Goal: Navigation & Orientation: Find specific page/section

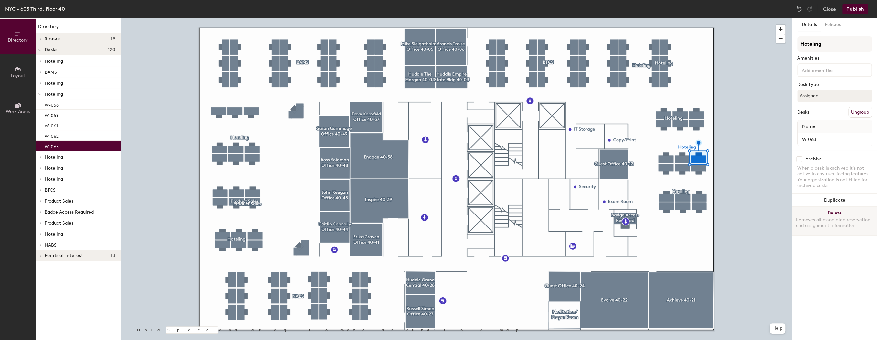
click at [834, 214] on button "Delete Removes all associated reservation and assignment information" at bounding box center [834, 220] width 85 height 28
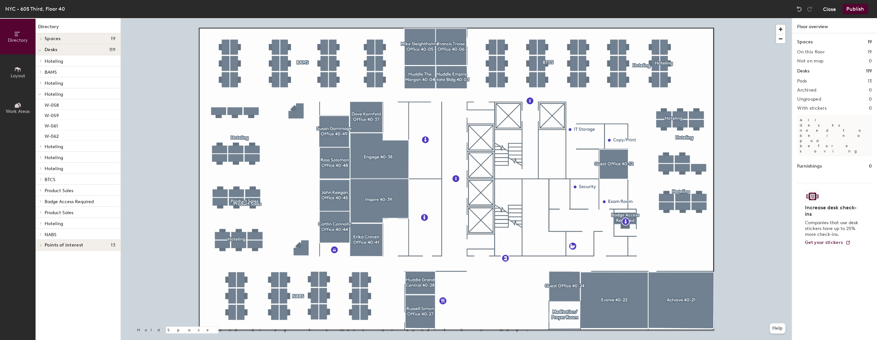
click at [828, 10] on button "Close" at bounding box center [829, 9] width 13 height 10
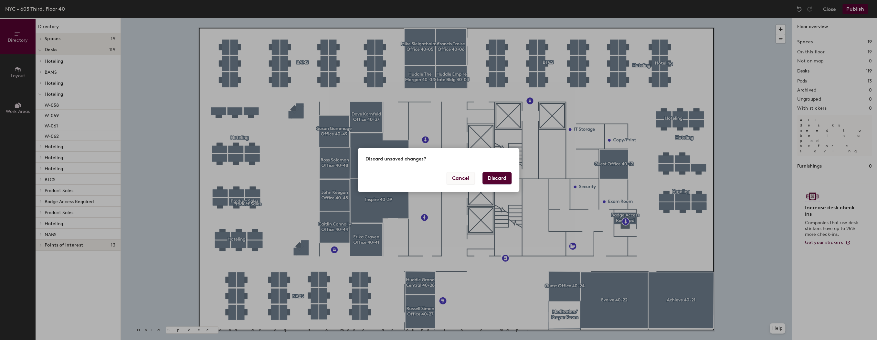
click at [456, 181] on button "Cancel" at bounding box center [460, 178] width 28 height 12
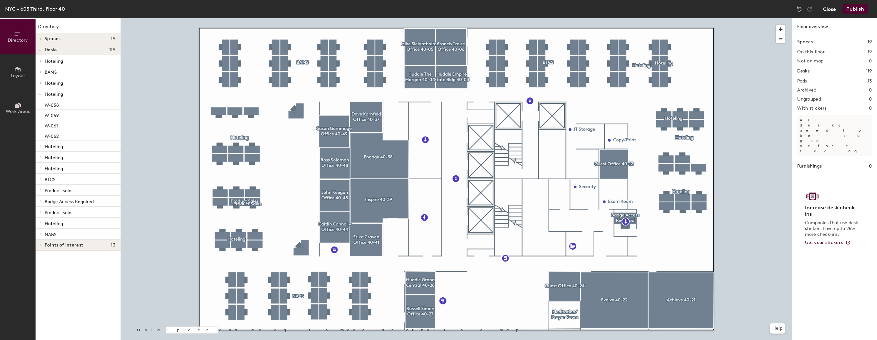
click at [828, 5] on button "Close" at bounding box center [829, 9] width 13 height 10
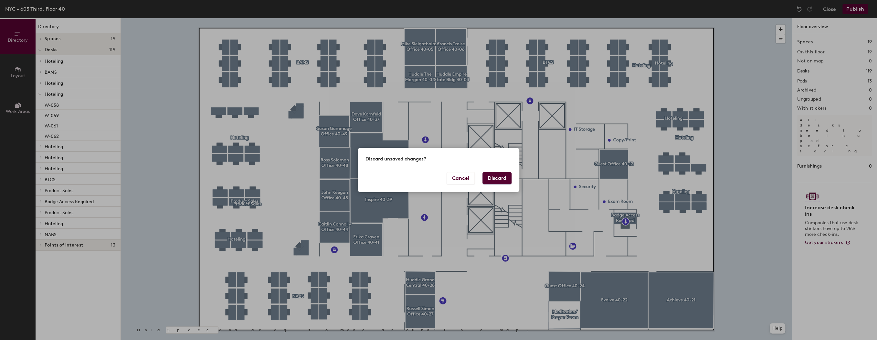
click at [499, 183] on button "Discard" at bounding box center [496, 178] width 29 height 12
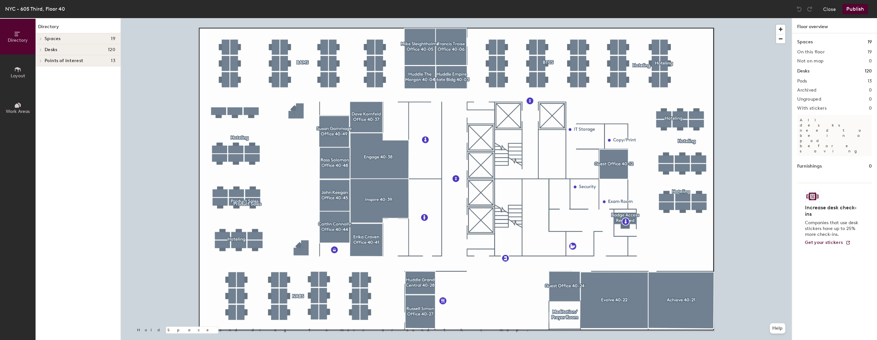
click at [17, 69] on icon at bounding box center [17, 69] width 7 height 7
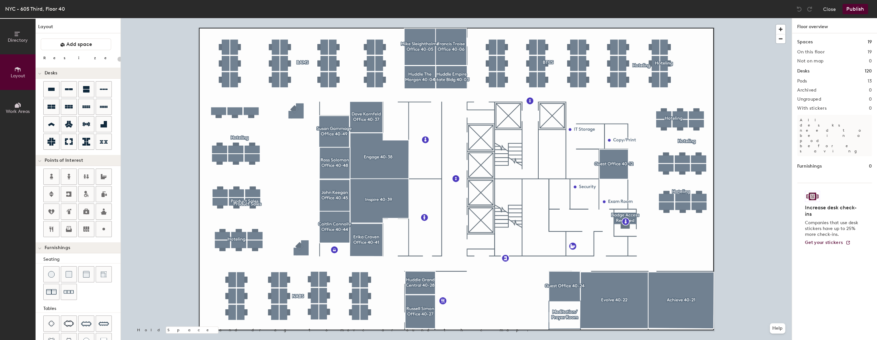
click at [17, 106] on icon at bounding box center [17, 105] width 4 height 4
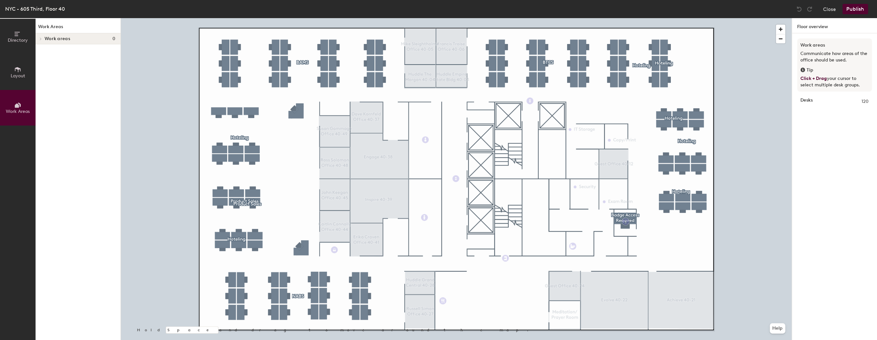
click at [14, 68] on button "Layout" at bounding box center [18, 72] width 36 height 36
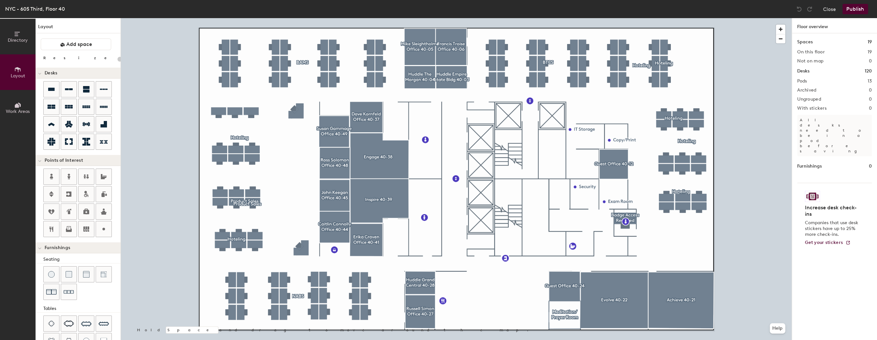
click at [16, 37] on span "Directory" at bounding box center [18, 39] width 20 height 5
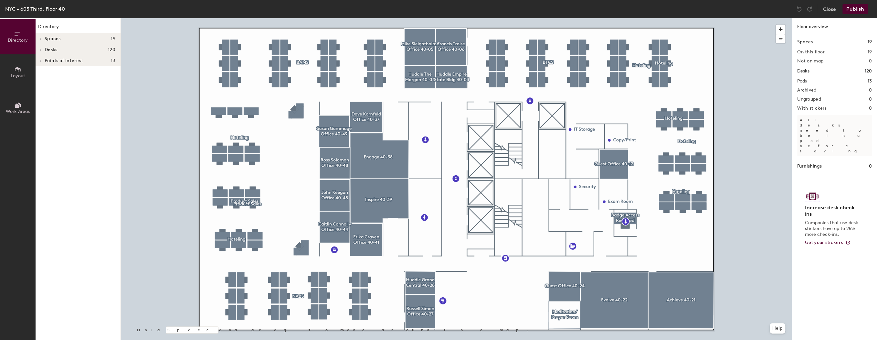
click at [70, 50] on h4 "Desks 120" at bounding box center [80, 49] width 71 height 5
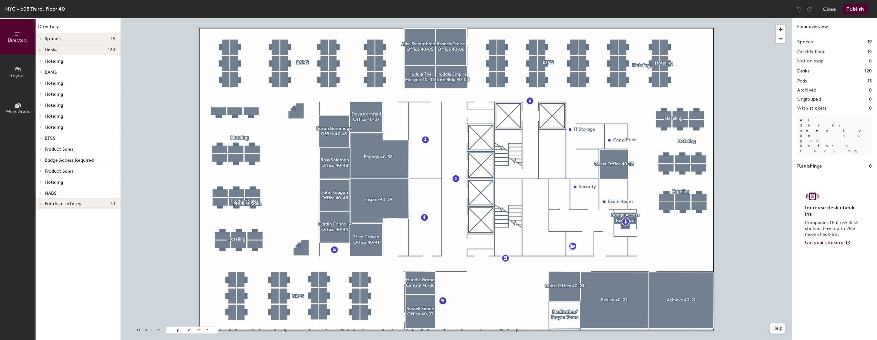
click at [62, 63] on span "Hoteling" at bounding box center [54, 60] width 18 height 5
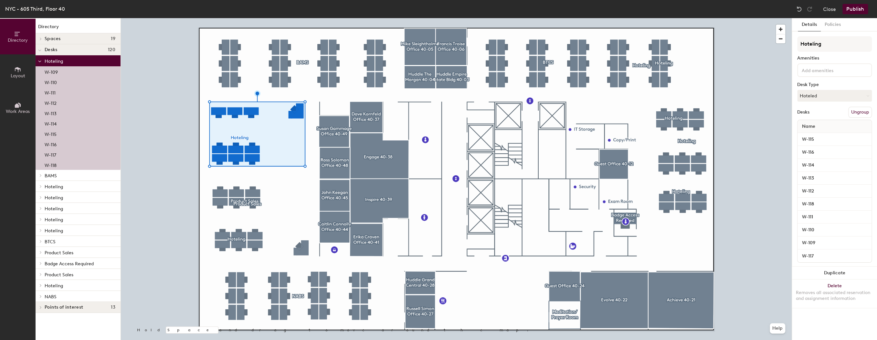
click at [61, 64] on p "Hoteling" at bounding box center [80, 61] width 71 height 8
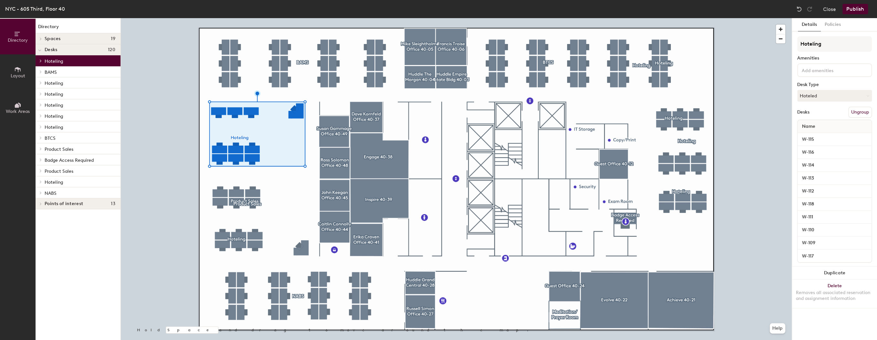
click at [55, 176] on div "Hoteling" at bounding box center [78, 181] width 85 height 11
click at [55, 183] on span "Hoteling" at bounding box center [54, 181] width 18 height 5
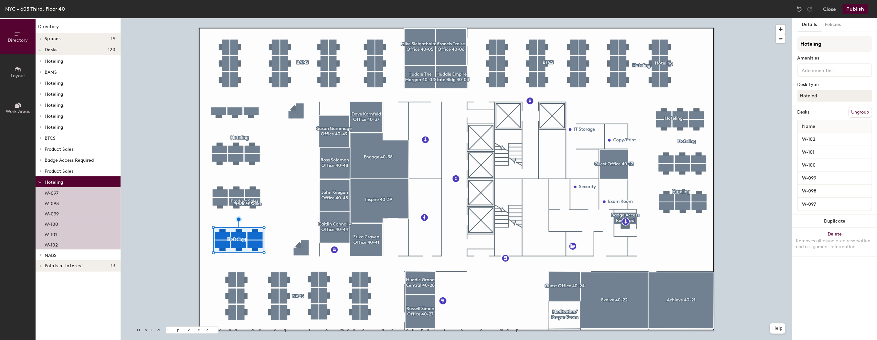
click at [55, 183] on span "Hoteling" at bounding box center [54, 181] width 18 height 5
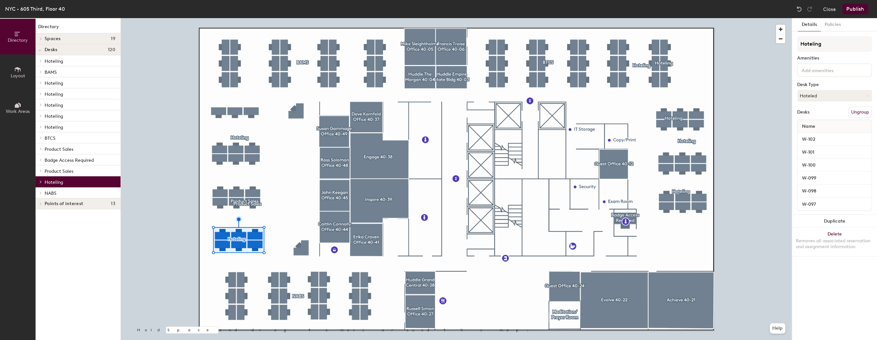
click at [58, 125] on span "Hoteling" at bounding box center [54, 126] width 18 height 5
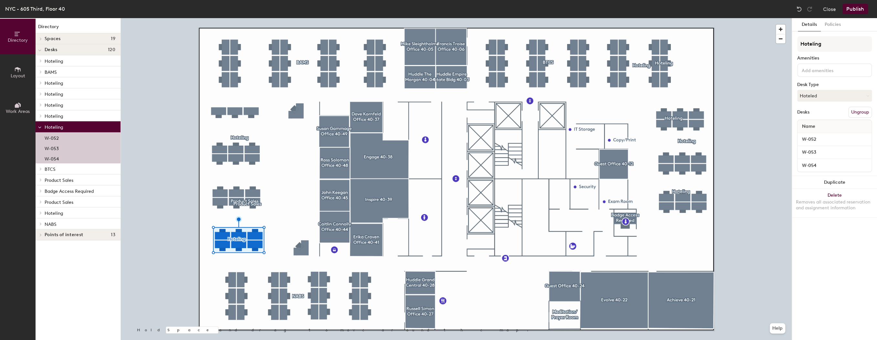
click at [58, 125] on span "Hoteling" at bounding box center [54, 126] width 18 height 5
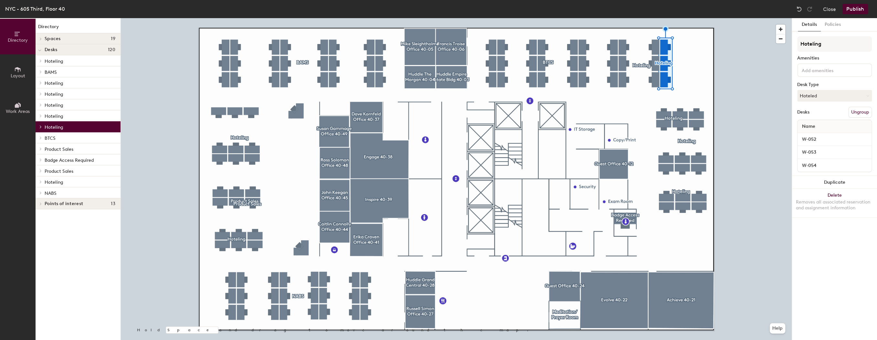
click at [57, 117] on span "Hoteling" at bounding box center [54, 115] width 18 height 5
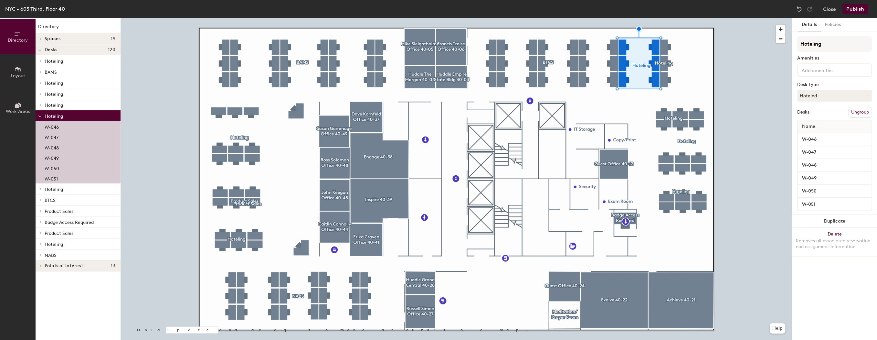
click at [57, 117] on span "Hoteling" at bounding box center [54, 115] width 18 height 5
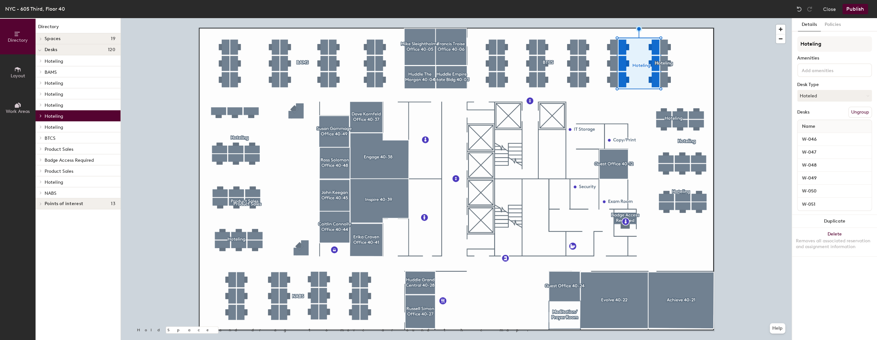
click at [55, 105] on span "Hoteling" at bounding box center [54, 104] width 18 height 5
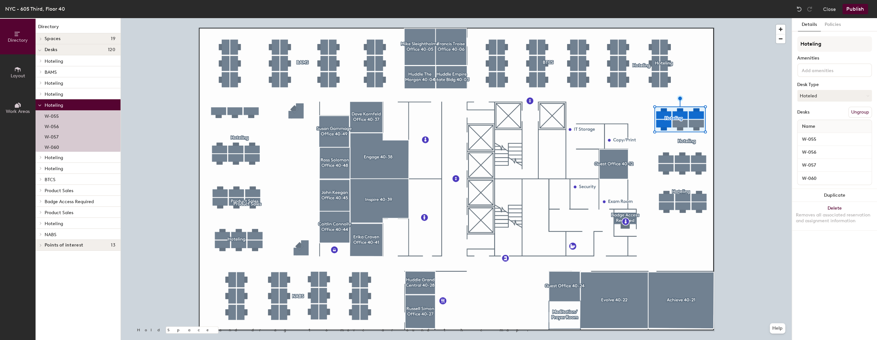
click at [55, 106] on span "Hoteling" at bounding box center [54, 104] width 18 height 5
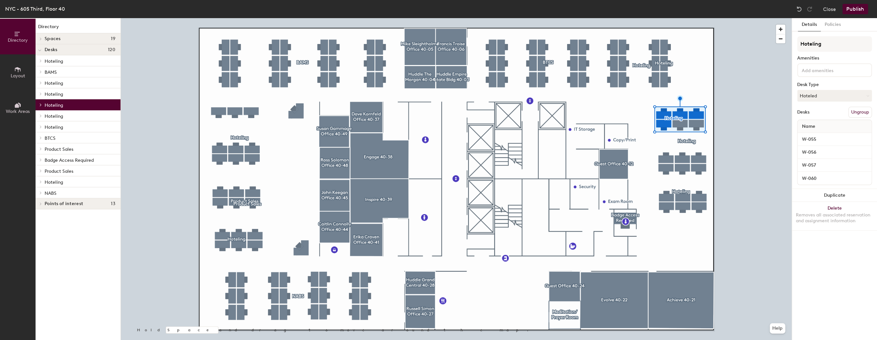
click at [56, 98] on div "Hoteling" at bounding box center [78, 93] width 85 height 11
click at [54, 93] on span "Hoteling" at bounding box center [54, 93] width 18 height 5
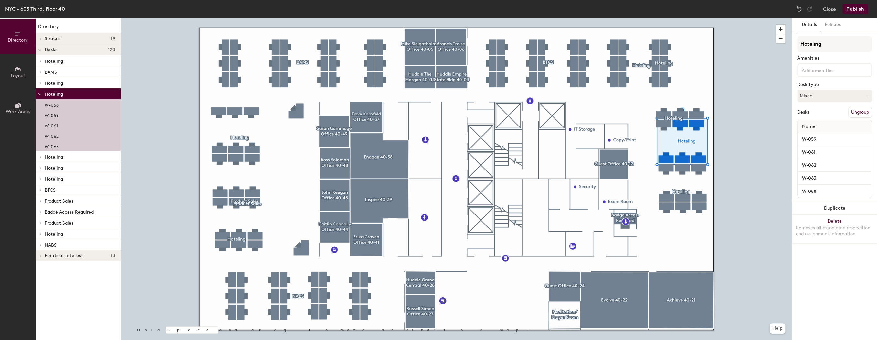
click at [54, 93] on span "Hoteling" at bounding box center [54, 93] width 18 height 5
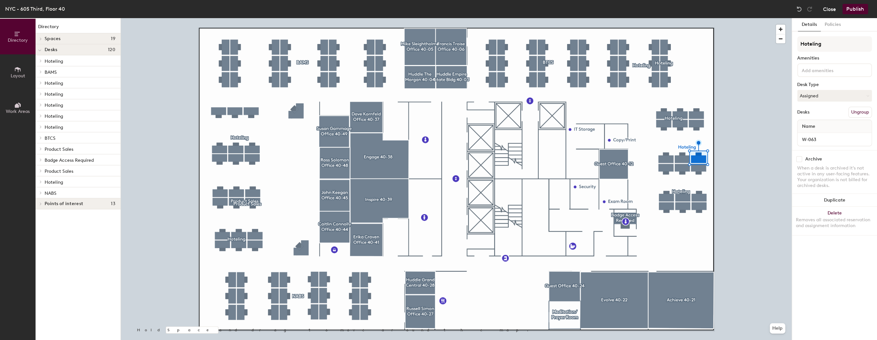
click at [824, 6] on button "Close" at bounding box center [829, 9] width 13 height 10
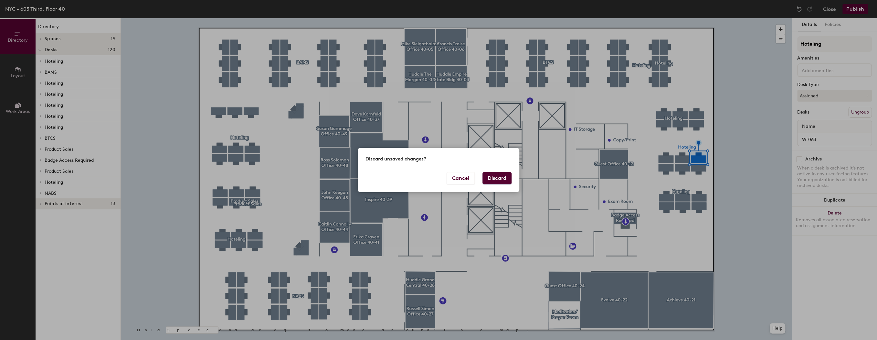
click at [487, 182] on button "Discard" at bounding box center [496, 178] width 29 height 12
